Goal: Task Accomplishment & Management: Manage account settings

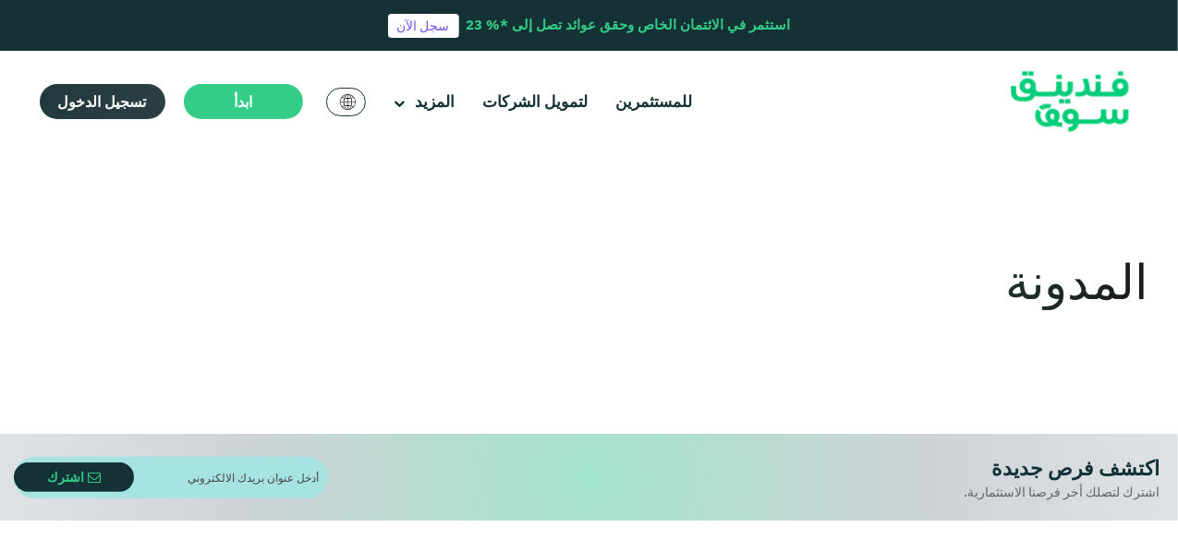
click at [115, 95] on span "تسجيل الدخول" at bounding box center [102, 101] width 89 height 18
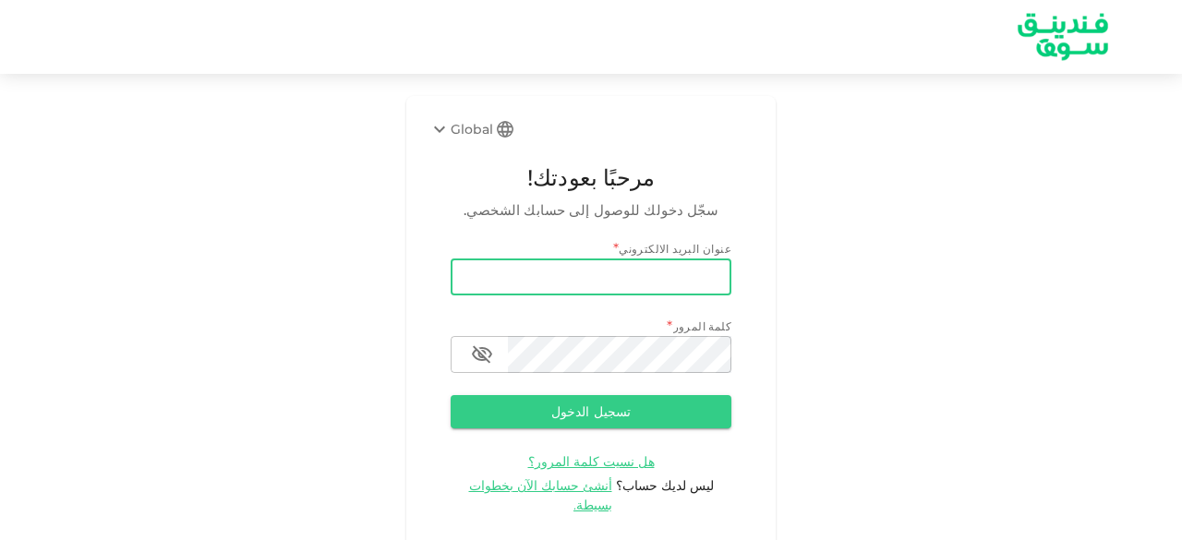
click at [549, 272] on input "email" at bounding box center [591, 277] width 281 height 37
type input "salemalkalbani2@gmail.com"
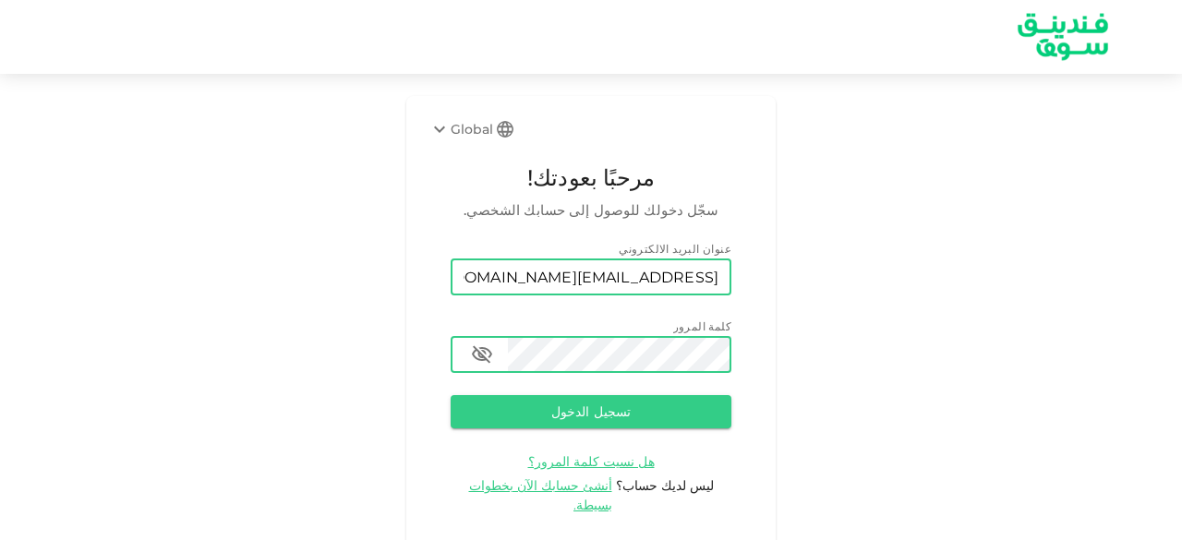
click at [451, 395] on button "تسجيل الدخول" at bounding box center [591, 411] width 281 height 33
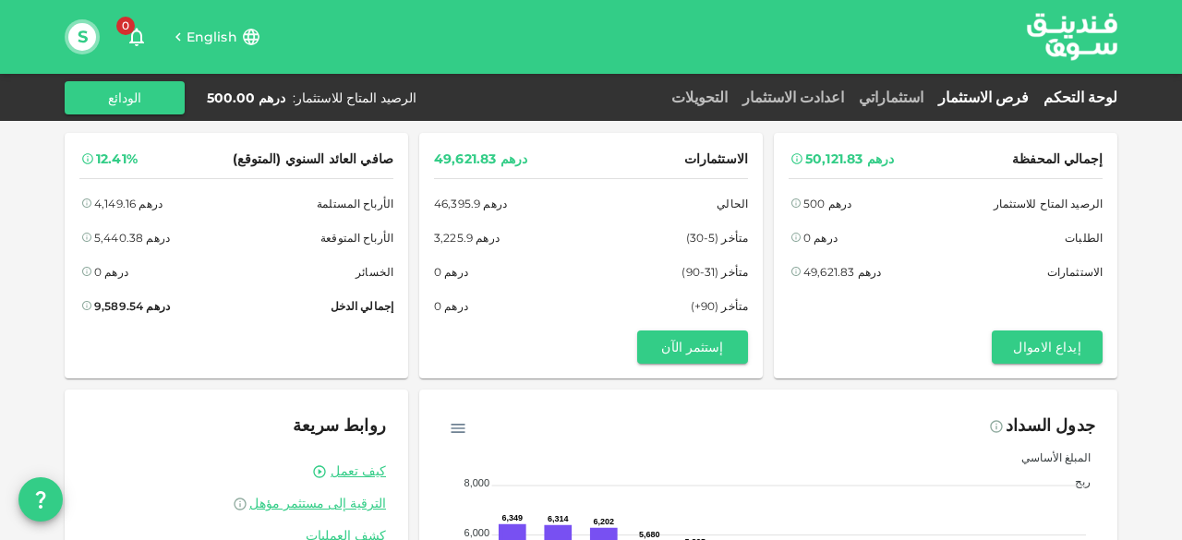
click at [1021, 97] on link "فرص الاستثمار" at bounding box center [983, 98] width 105 height 18
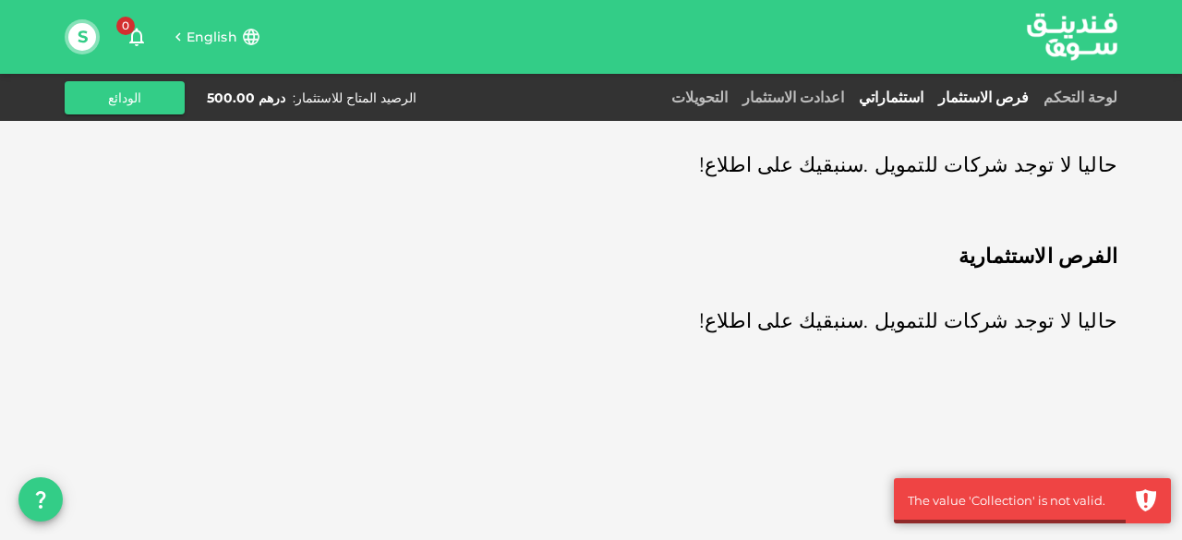
click at [931, 93] on link "استثماراتي" at bounding box center [891, 98] width 79 height 18
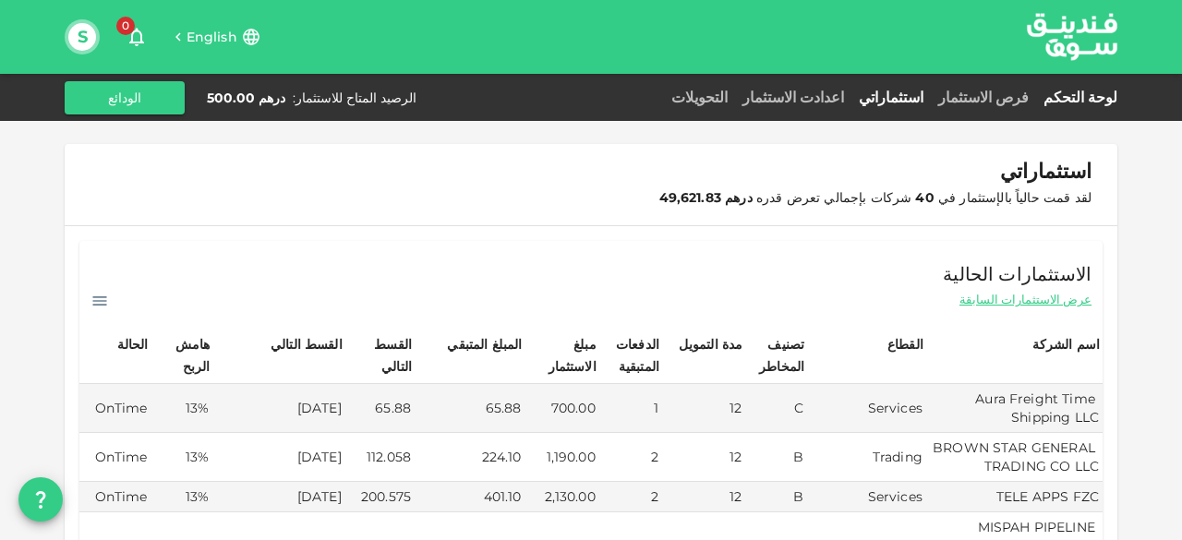
click at [1106, 89] on link "لوحة التحكم" at bounding box center [1076, 98] width 81 height 18
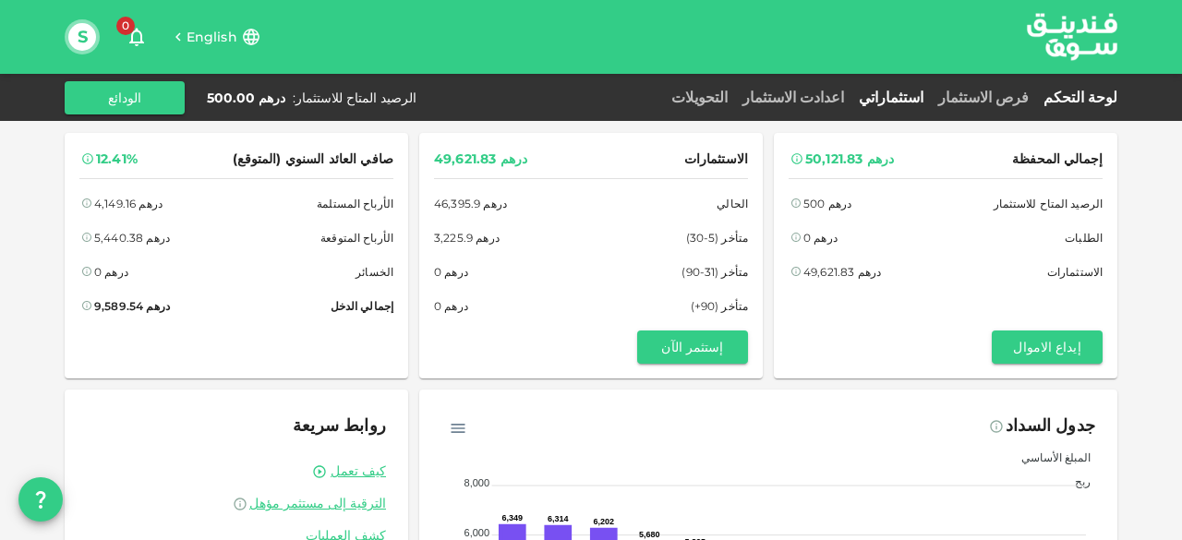
click at [924, 97] on link "استثماراتي" at bounding box center [891, 98] width 79 height 18
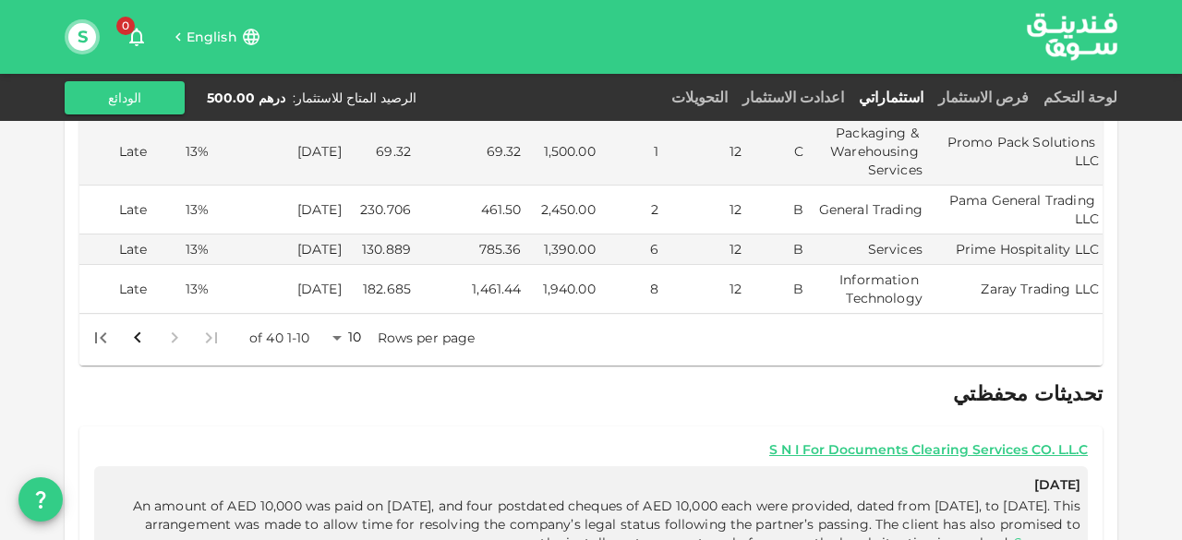
scroll to position [647, 0]
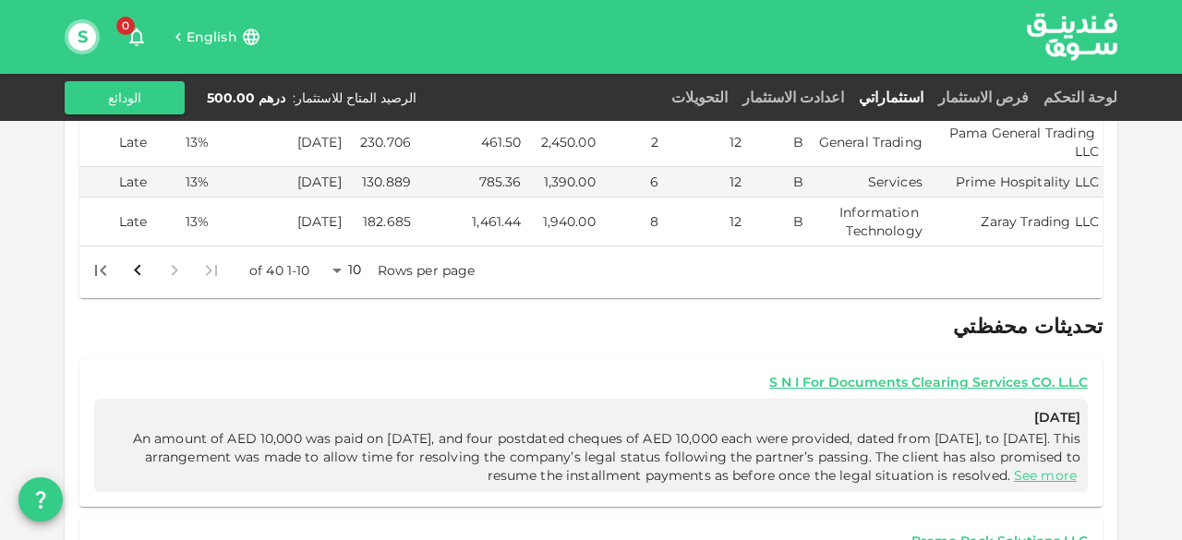
click at [342, 224] on body "English 0 S لوحة التحكم فرص الاستثمار استثماراتي اعدادت الاستثمار التحويلات الر…" at bounding box center [591, 270] width 1182 height 540
click at [351, 320] on li "50" at bounding box center [355, 325] width 55 height 33
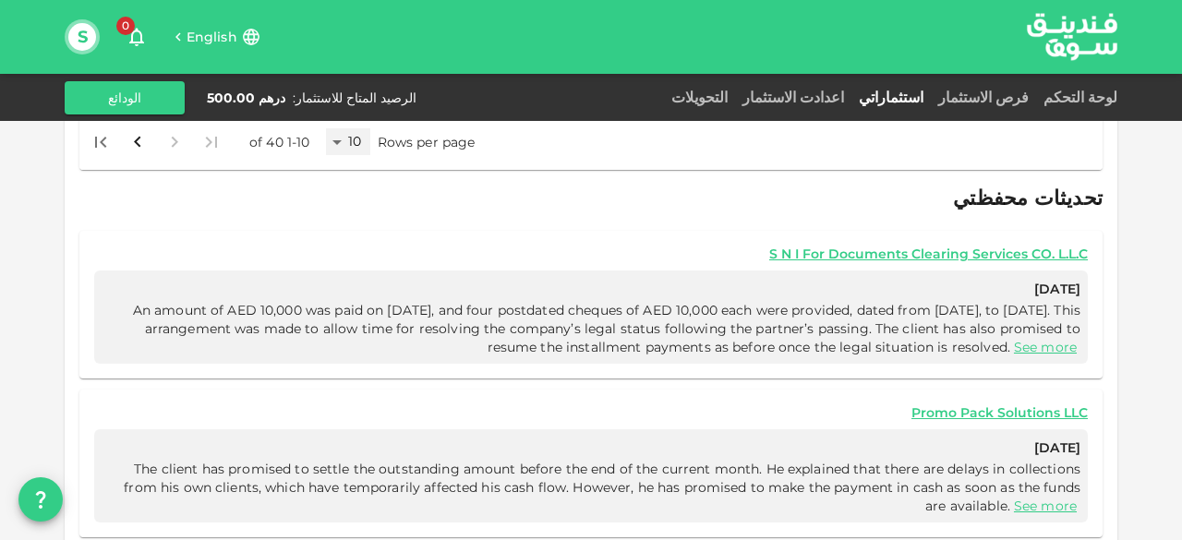
type input "50"
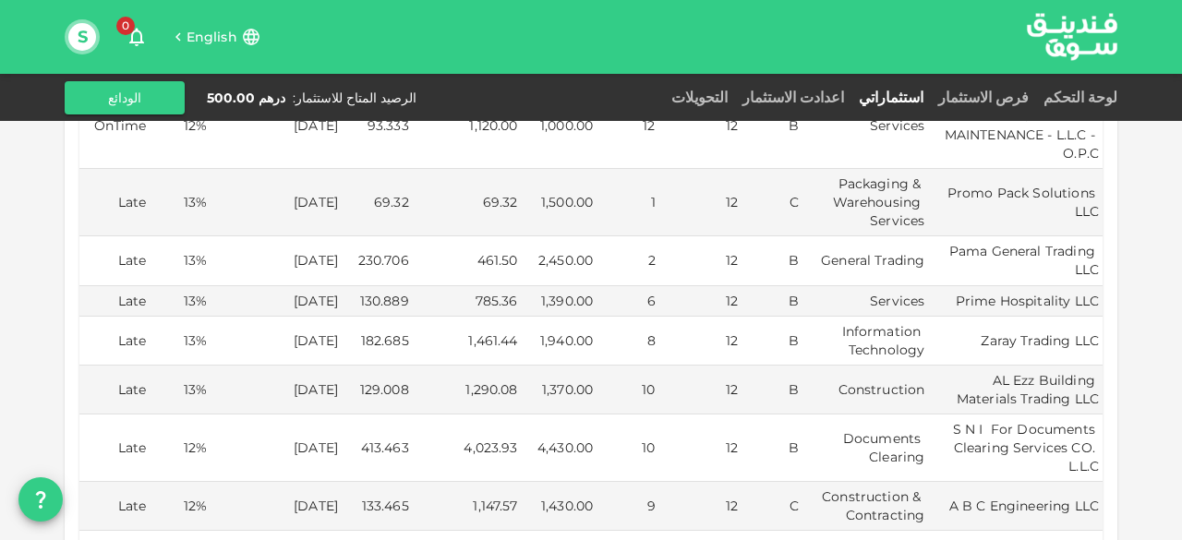
scroll to position [1858, 0]
